Goal: Information Seeking & Learning: Learn about a topic

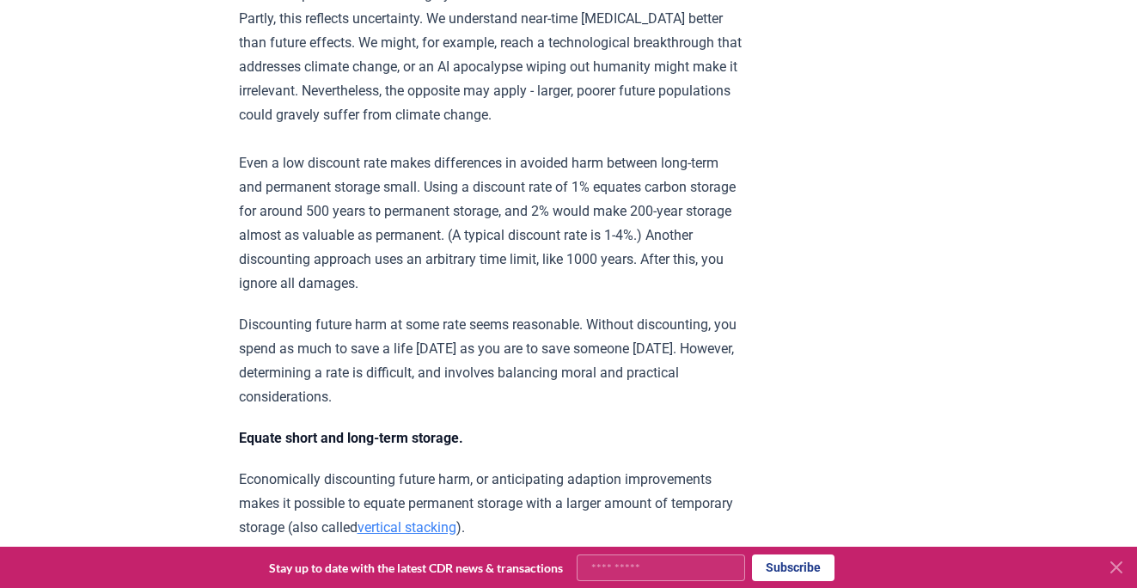
scroll to position [4879, 0]
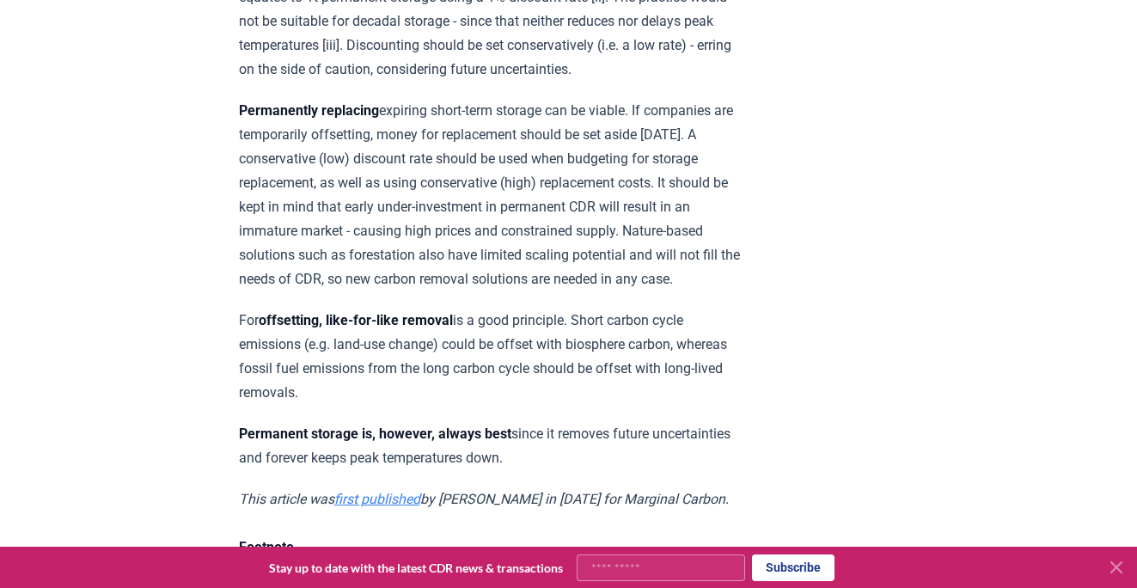
click at [742, 309] on p "For offsetting, like-for-like removal is a good principle. Short carbon cycle e…" at bounding box center [490, 357] width 503 height 96
click at [592, 250] on p "Permanently replacing expiring short-term storage can be viable. If companies a…" at bounding box center [490, 195] width 503 height 193
click at [656, 309] on p "For offsetting, like-for-like removal is a good principle. Short carbon cycle e…" at bounding box center [490, 357] width 503 height 96
click at [550, 309] on p "For offsetting, like-for-like removal is a good principle. Short carbon cycle e…" at bounding box center [490, 357] width 503 height 96
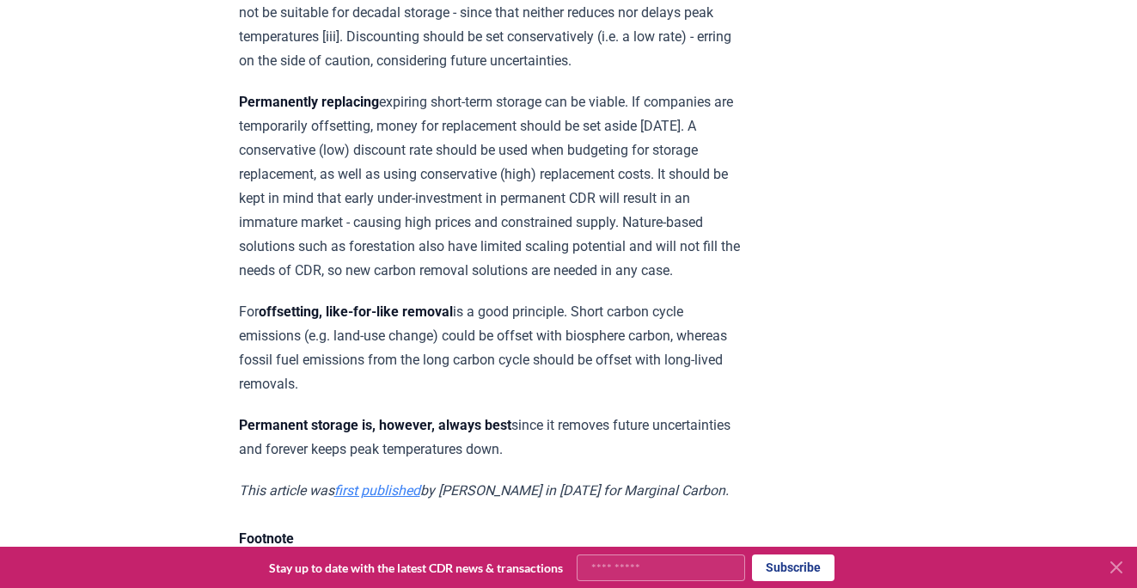
scroll to position [4892, 0]
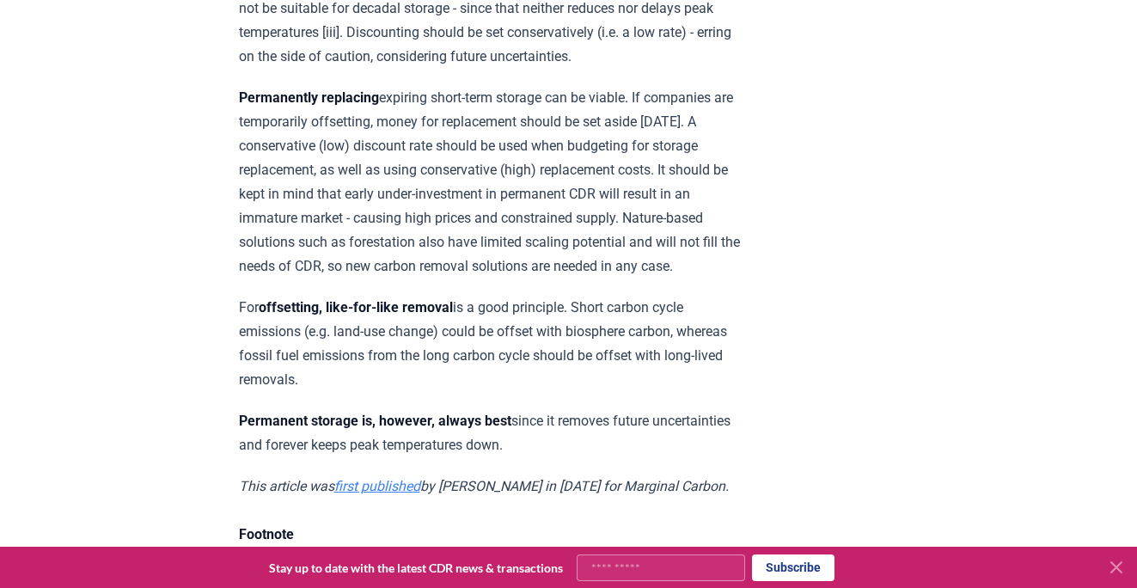
click at [550, 299] on p "For offsetting, like-for-like removal is a good principle. Short carbon cycle e…" at bounding box center [490, 344] width 503 height 96
click at [571, 301] on p "For offsetting, like-for-like removal is a good principle. Short carbon cycle e…" at bounding box center [490, 344] width 503 height 96
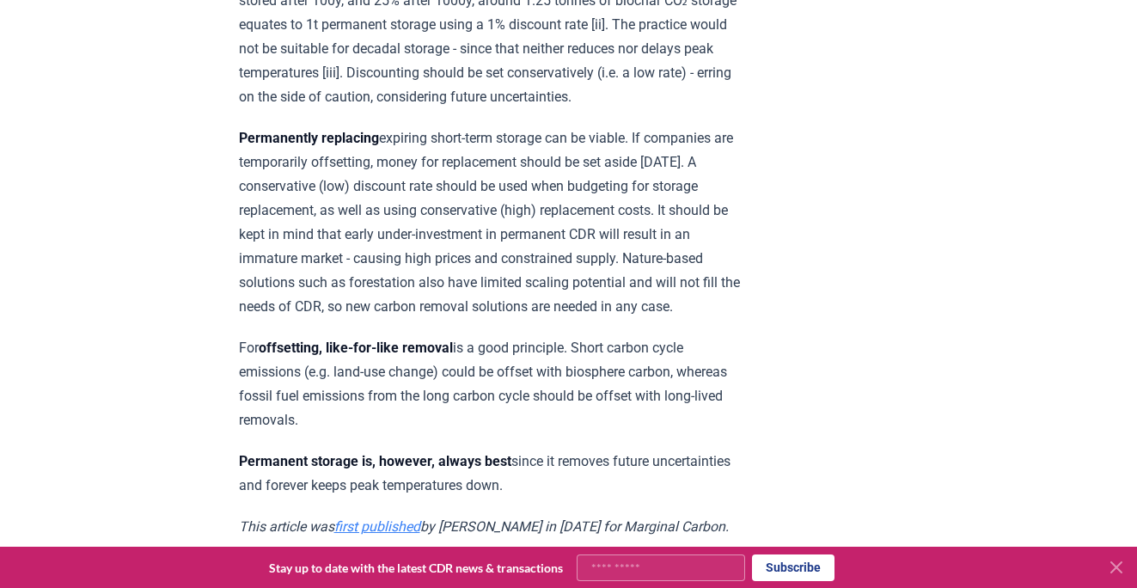
click at [526, 139] on p "Permanently replacing expiring short-term storage can be viable. If companies a…" at bounding box center [490, 222] width 503 height 193
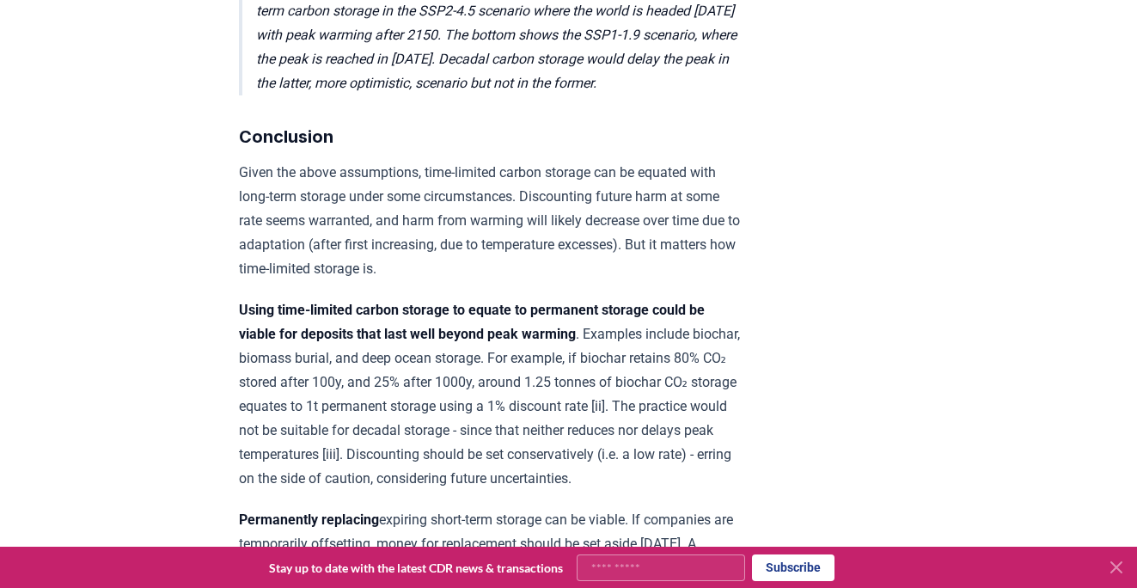
scroll to position [4468, 0]
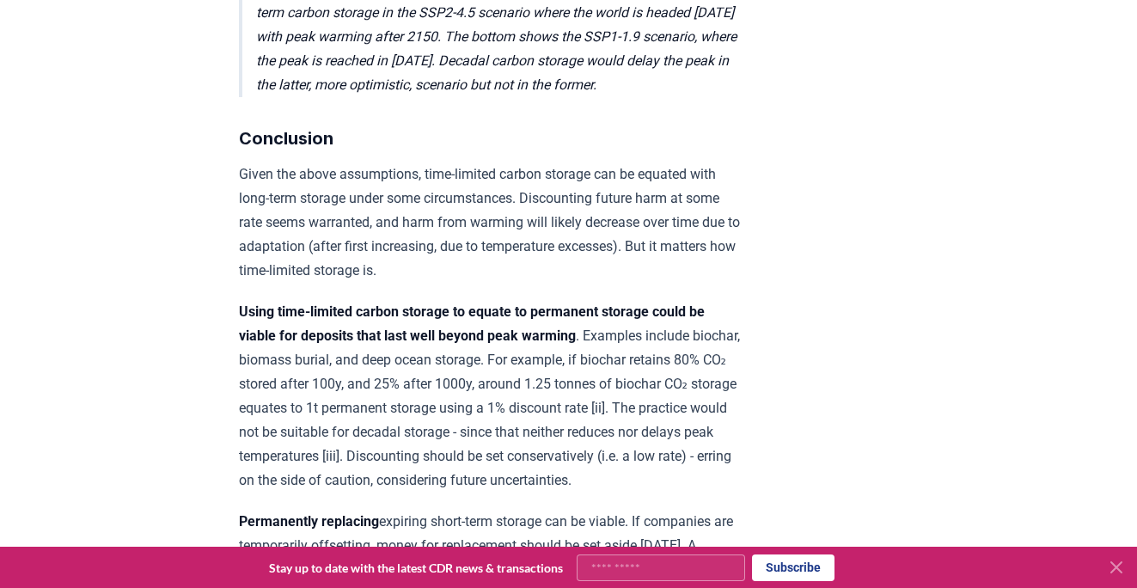
click at [614, 193] on p "Given the above assumptions, time-limited carbon storage can be equated with lo…" at bounding box center [490, 222] width 503 height 120
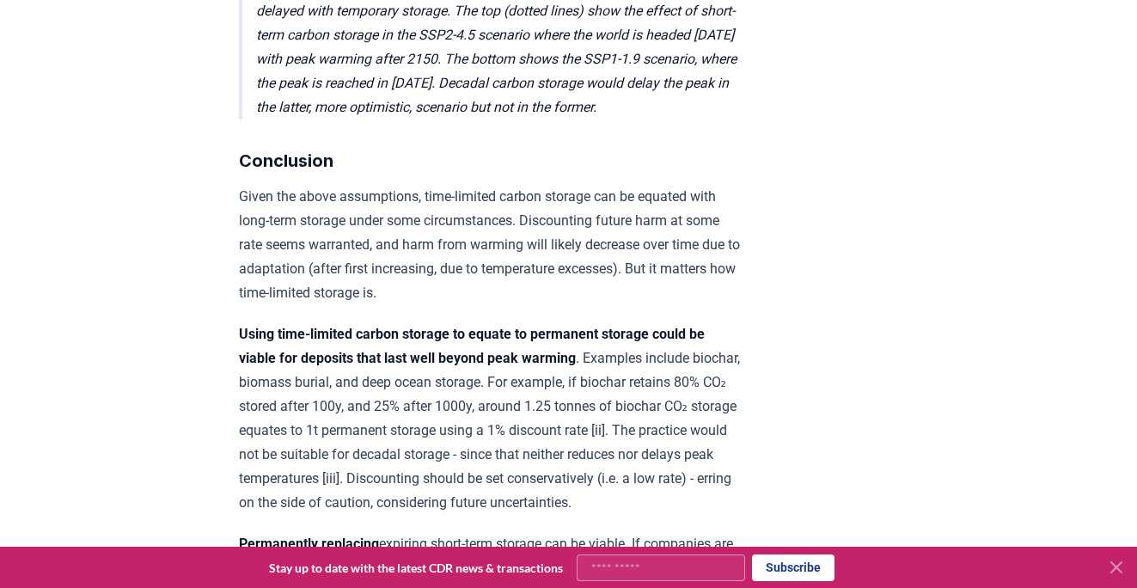
scroll to position [4441, 0]
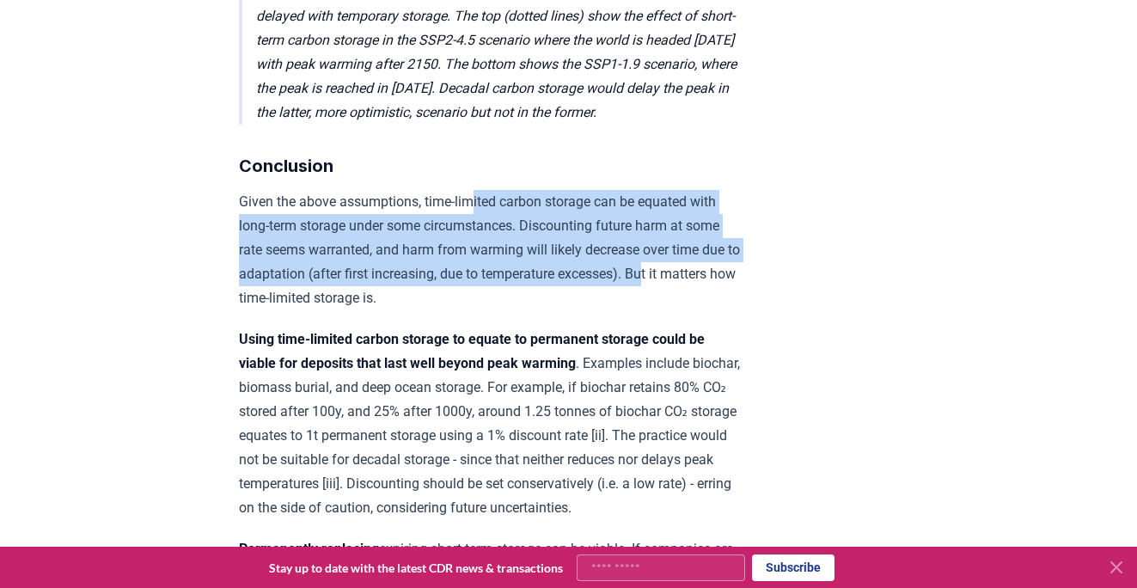
drag, startPoint x: 480, startPoint y: 200, endPoint x: 546, endPoint y: 272, distance: 97.3
click at [546, 272] on p "Given the above assumptions, time-limited carbon storage can be equated with lo…" at bounding box center [490, 250] width 503 height 120
click at [622, 236] on p "Given the above assumptions, time-limited carbon storage can be equated with lo…" at bounding box center [490, 250] width 503 height 120
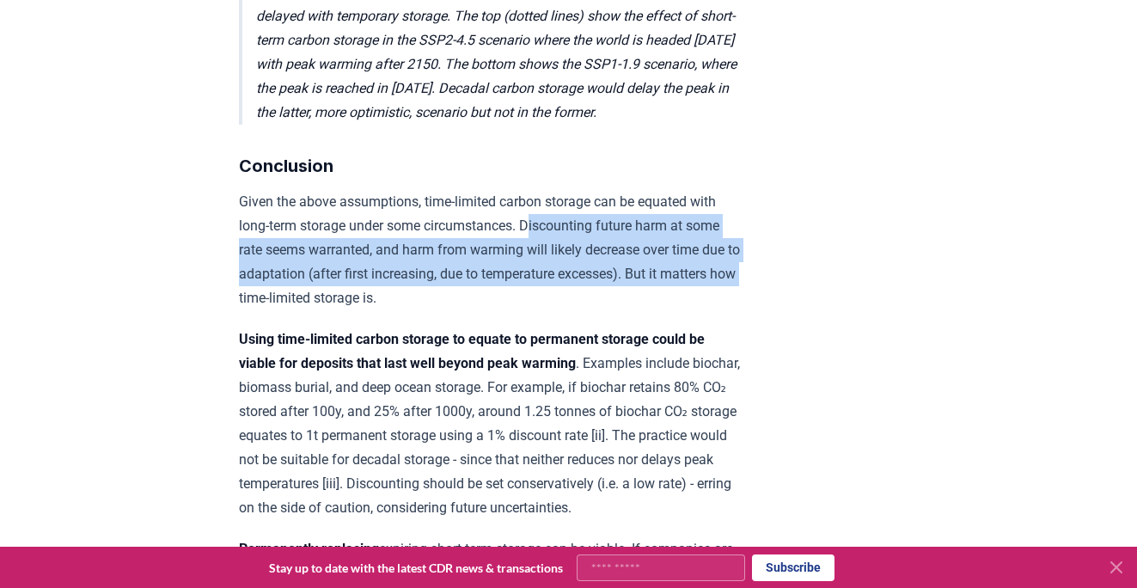
drag, startPoint x: 647, startPoint y: 277, endPoint x: 471, endPoint y: 211, distance: 187.9
click at [471, 211] on p "Given the above assumptions, time-limited carbon storage can be equated with lo…" at bounding box center [490, 250] width 503 height 120
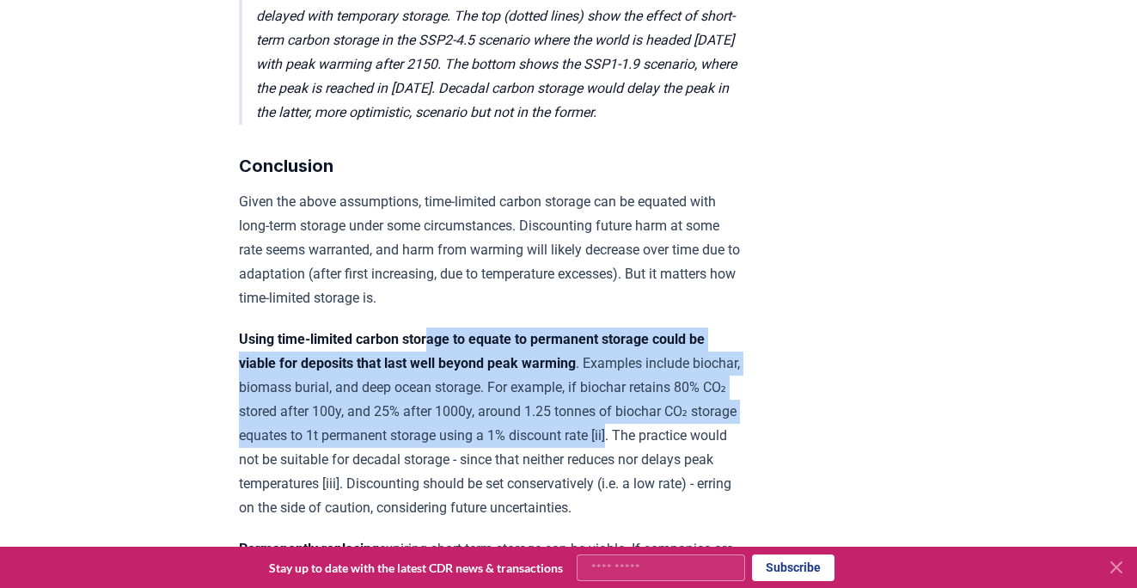
drag, startPoint x: 437, startPoint y: 319, endPoint x: 462, endPoint y: 419, distance: 103.6
click at [462, 419] on p "Using time-limited carbon storage to equate to permanent storage could be viabl…" at bounding box center [490, 423] width 503 height 193
click at [429, 340] on strong "Using time-limited carbon storage to equate to permanent storage could be viabl…" at bounding box center [472, 351] width 466 height 40
drag, startPoint x: 465, startPoint y: 297, endPoint x: 466, endPoint y: 416, distance: 119.5
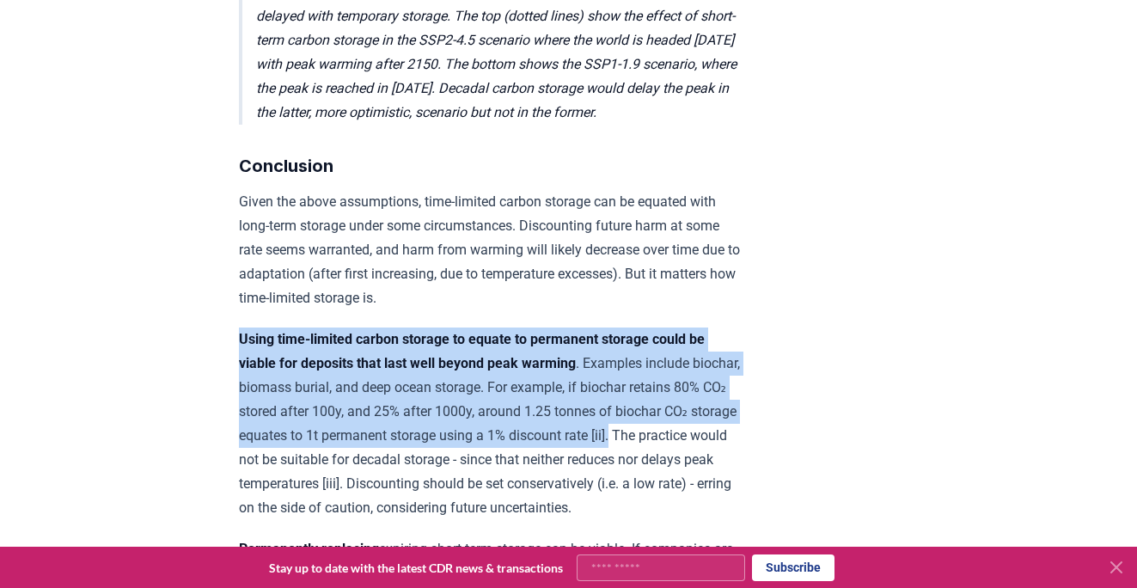
click at [431, 393] on p "Using time-limited carbon storage to equate to permanent storage could be viabl…" at bounding box center [490, 423] width 503 height 193
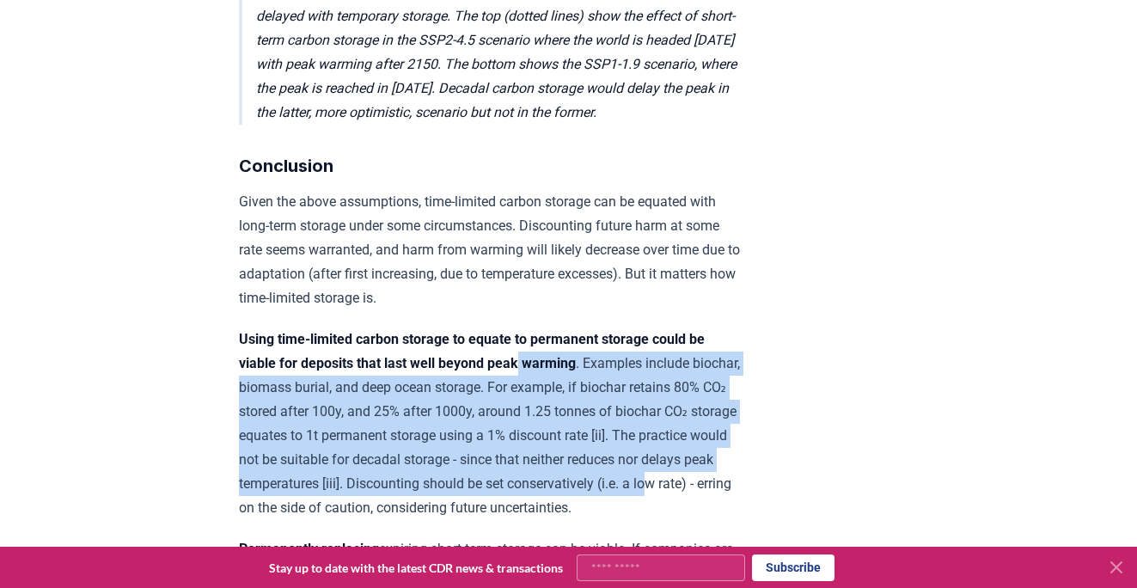
drag, startPoint x: 421, startPoint y: 462, endPoint x: 466, endPoint y: 327, distance: 142.1
click at [466, 327] on p "Using time-limited carbon storage to equate to permanent storage could be viabl…" at bounding box center [490, 423] width 503 height 193
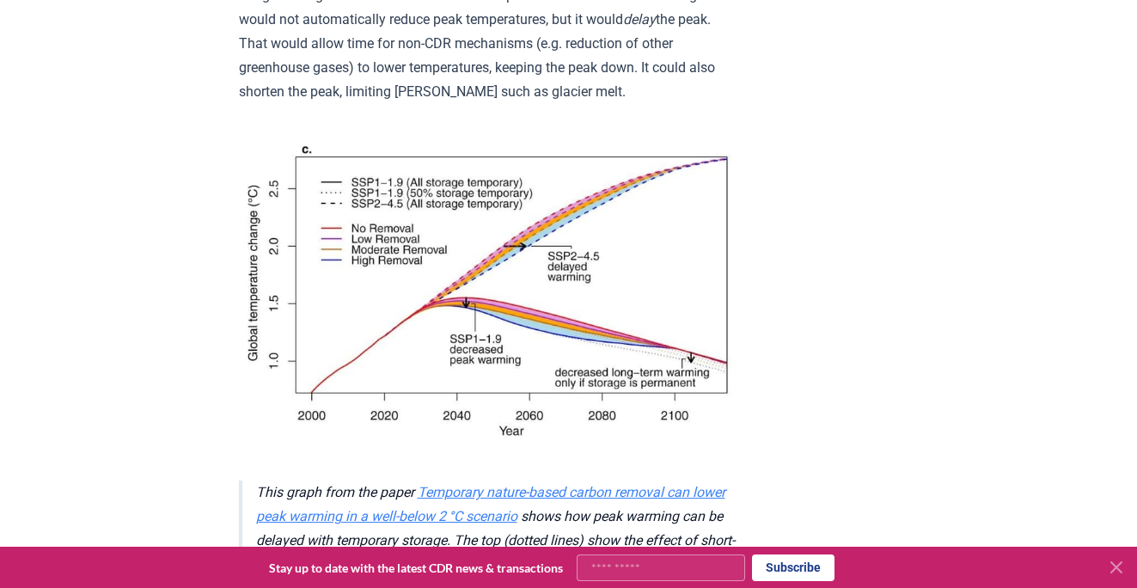
scroll to position [3869, 0]
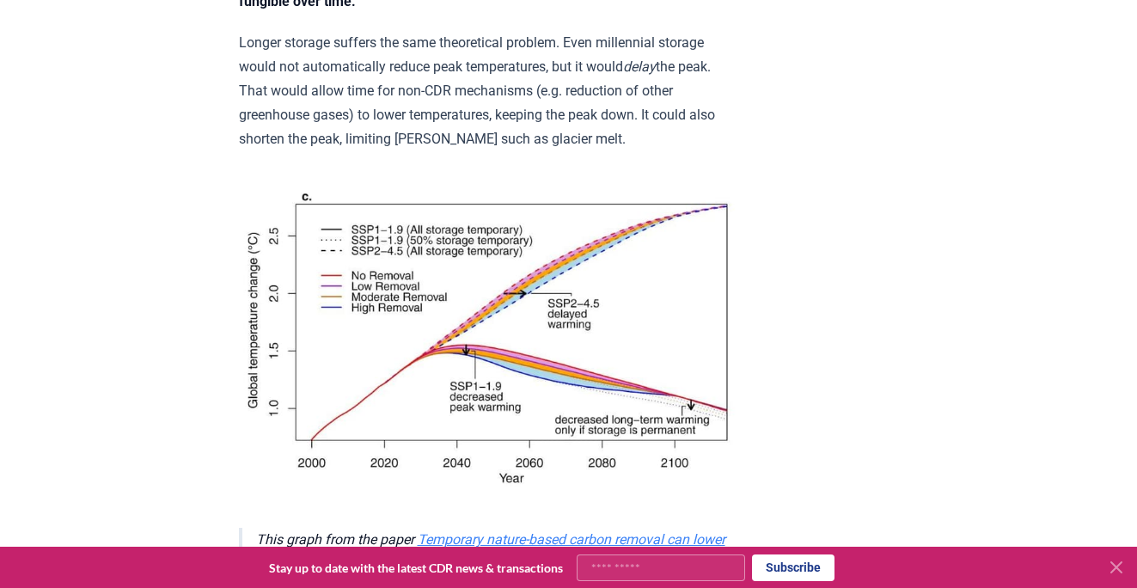
click at [518, 98] on p "Longer storage suffers the same theoretical problem. Even millennial storage wo…" at bounding box center [490, 91] width 503 height 120
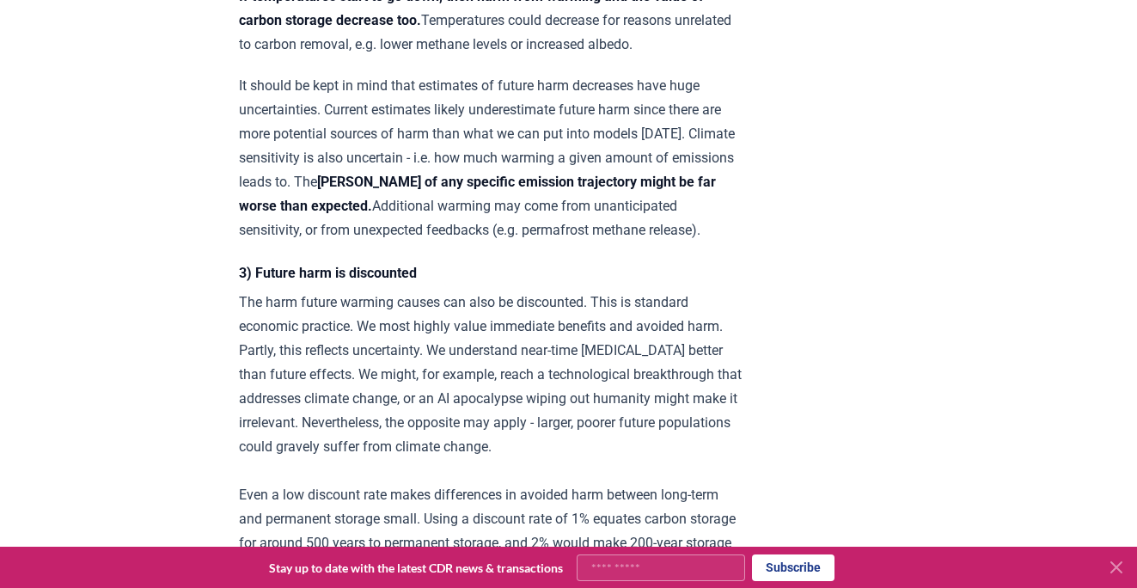
scroll to position [2438, 0]
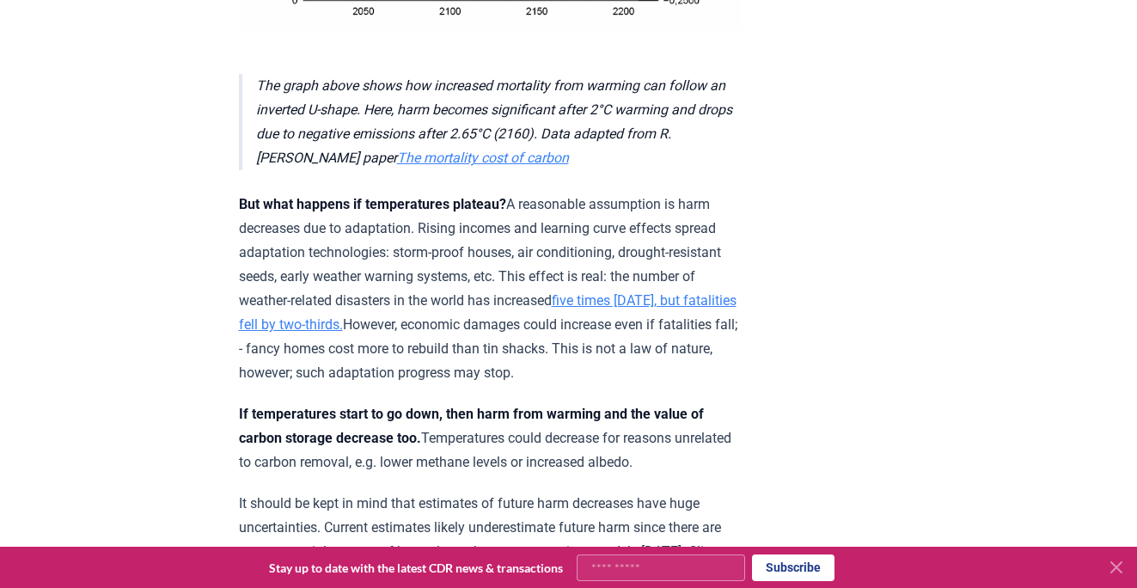
click at [476, 300] on p "But what happens if temperatures plateau? A reasonable assumption is harm decre…" at bounding box center [490, 289] width 503 height 193
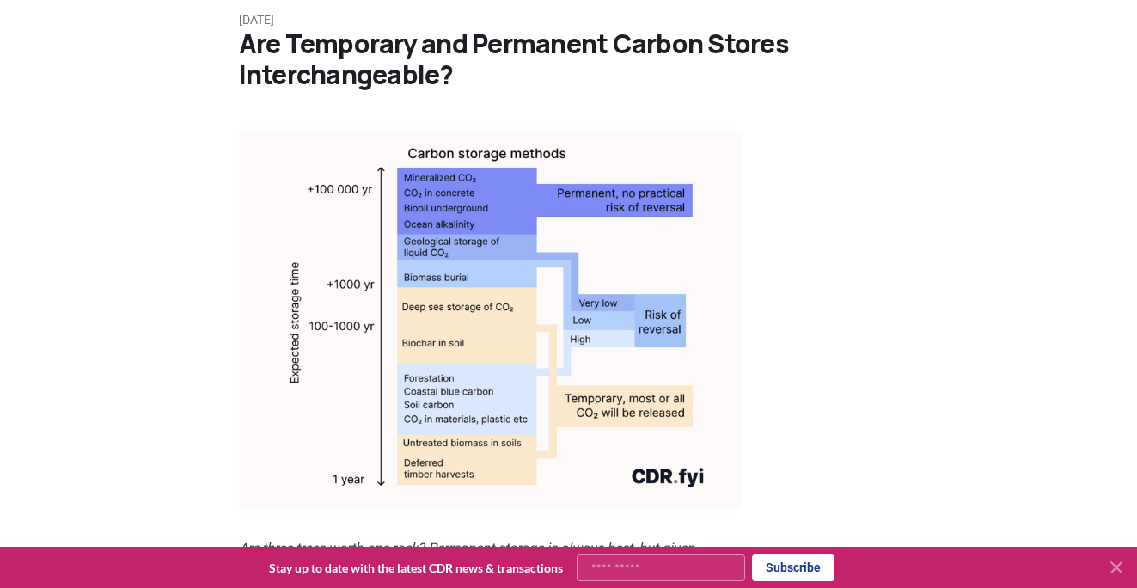
scroll to position [0, 0]
